Goal: Check status

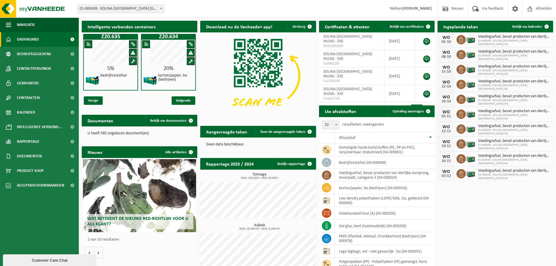
click at [161, 8] on span at bounding box center [161, 9] width 6 height 8
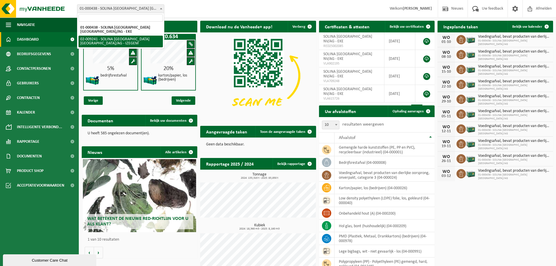
select select "13150"
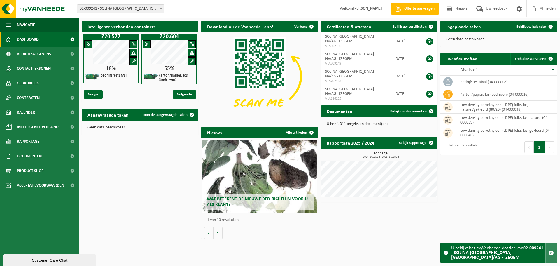
click at [552, 255] on span "button" at bounding box center [551, 252] width 5 height 5
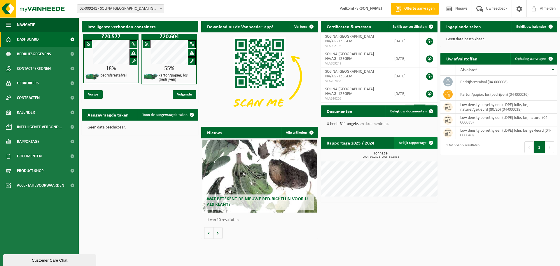
click at [408, 141] on link "Bekijk rapportage" at bounding box center [415, 143] width 43 height 12
